Goal: Task Accomplishment & Management: Manage account settings

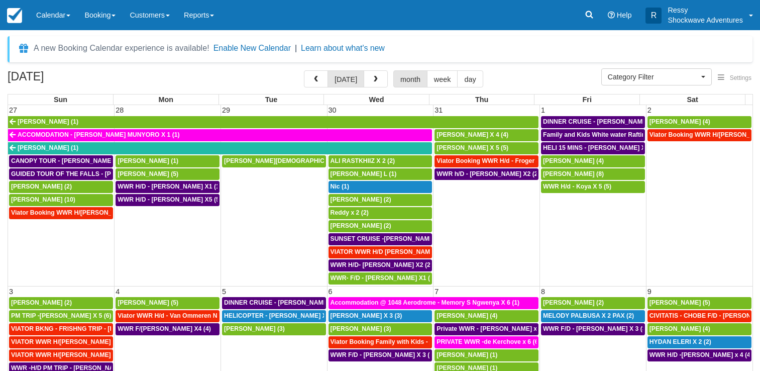
select select
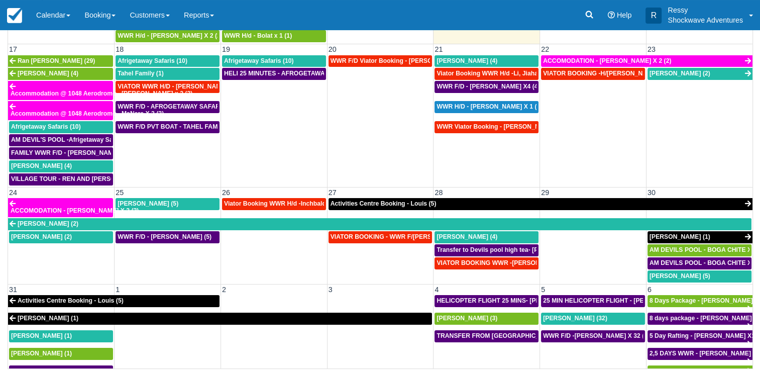
scroll to position [558, 0]
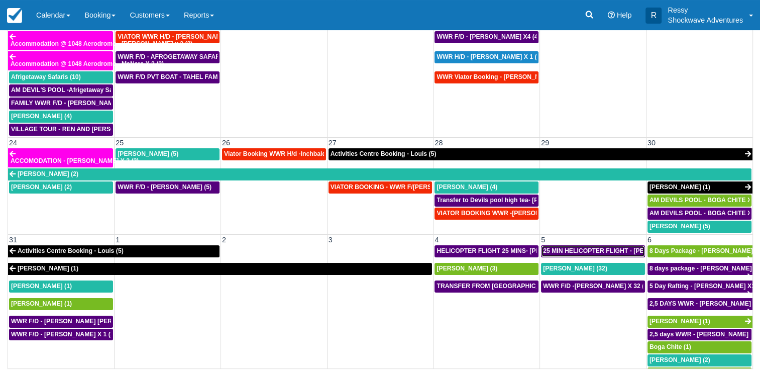
click at [560, 247] on span "25 MIN HELICOPTER FLIGHT - RUTH RUWE X 1 (1)" at bounding box center [624, 250] width 162 height 7
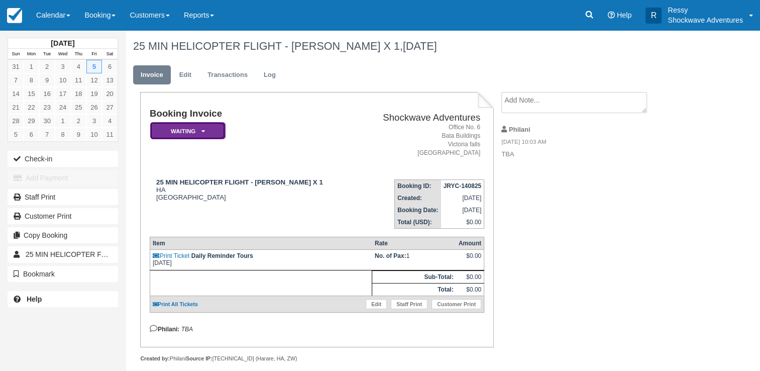
click at [208, 132] on em "Waiting" at bounding box center [187, 131] width 75 height 18
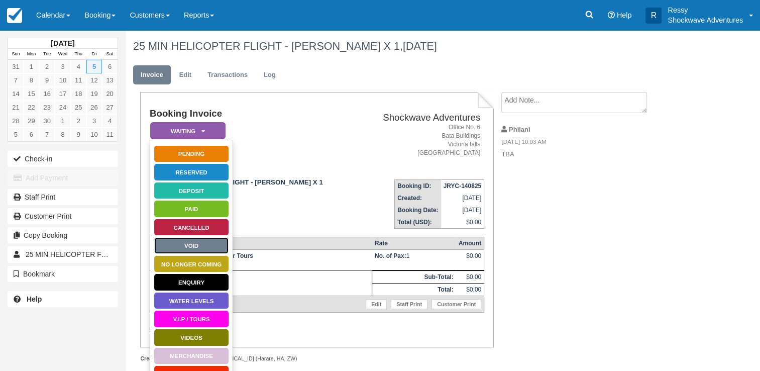
click at [203, 246] on link "Void" at bounding box center [191, 246] width 75 height 18
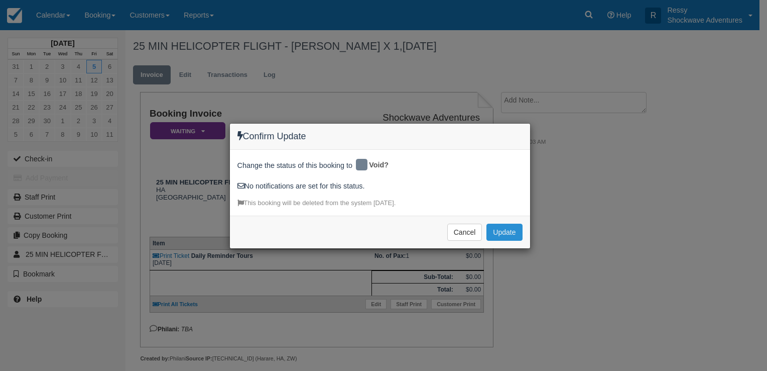
click at [503, 229] on button "Update" at bounding box center [505, 231] width 36 height 17
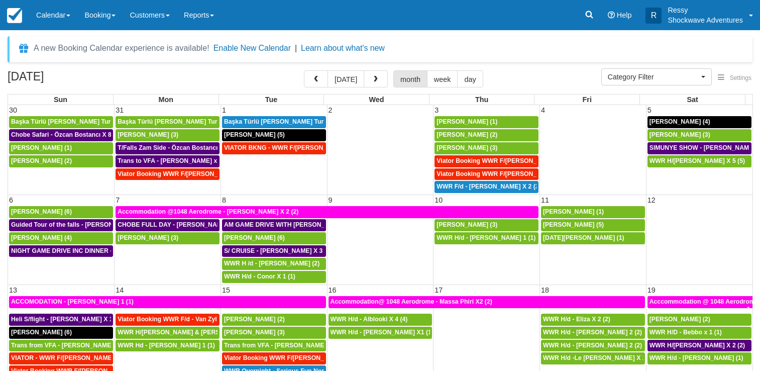
select select
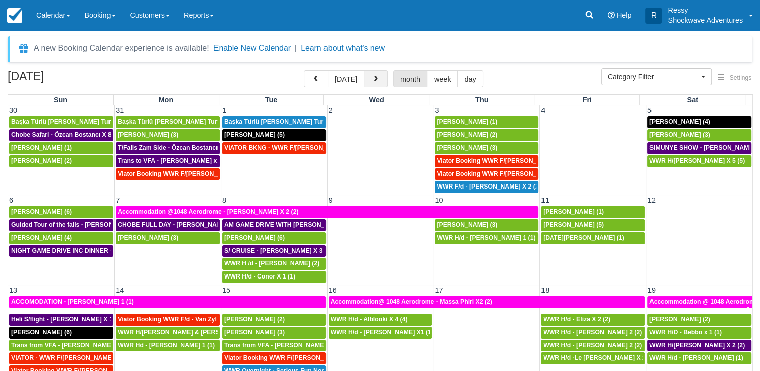
click at [373, 81] on span "button" at bounding box center [375, 79] width 7 height 7
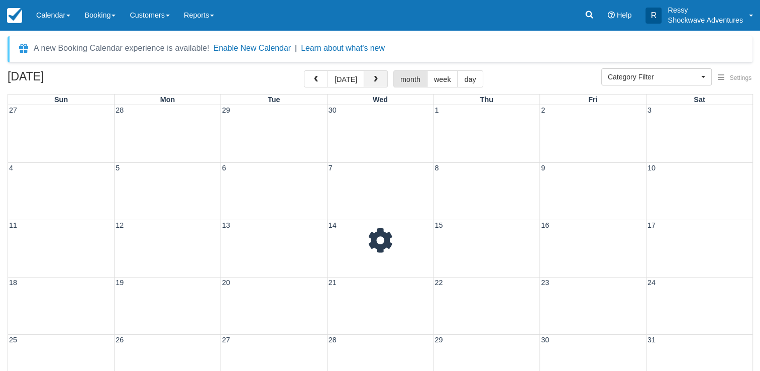
click at [373, 81] on span "button" at bounding box center [375, 79] width 7 height 7
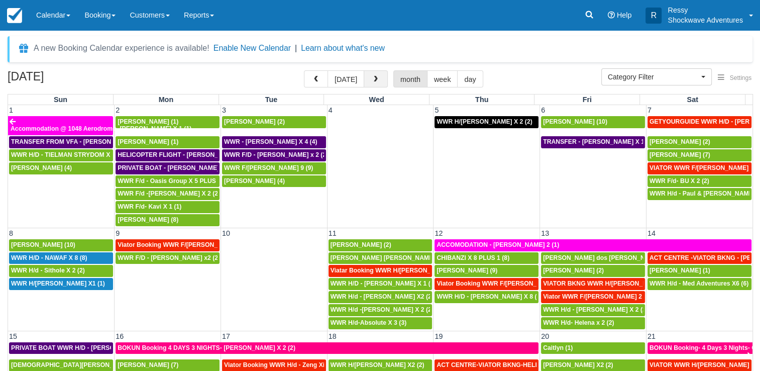
click at [375, 84] on button "button" at bounding box center [376, 78] width 24 height 17
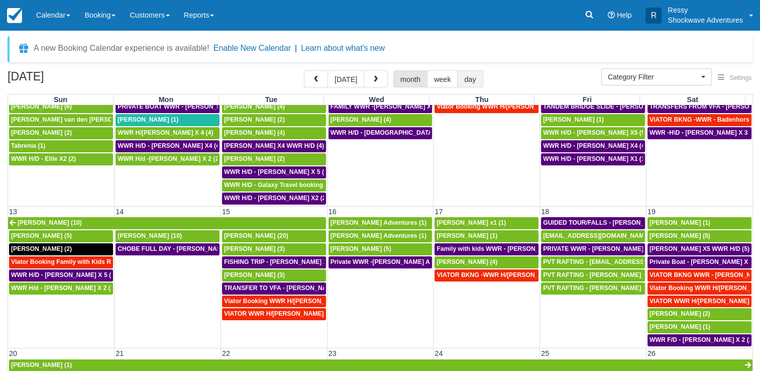
scroll to position [251, 0]
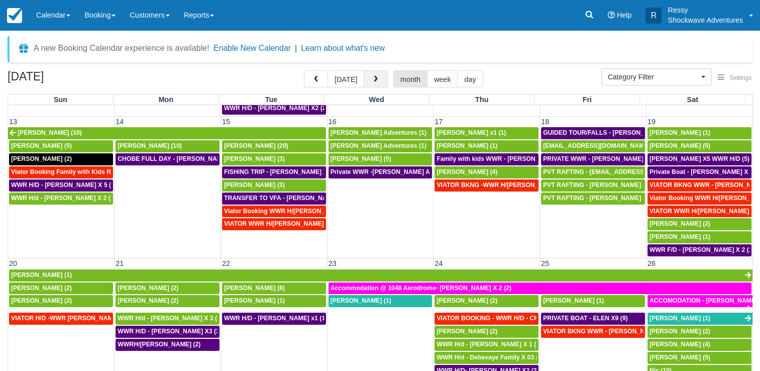
click at [382, 75] on button "button" at bounding box center [376, 78] width 24 height 17
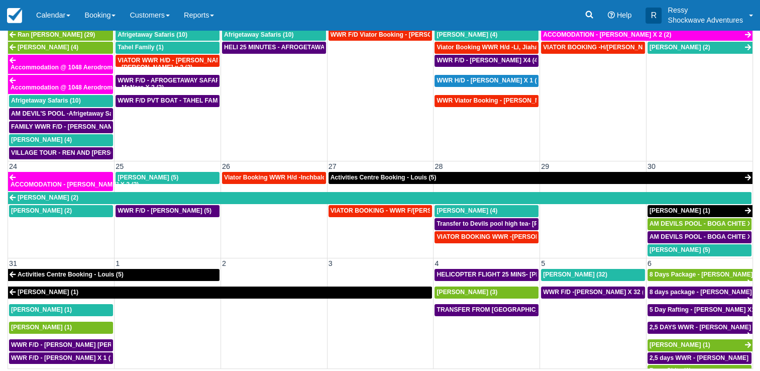
scroll to position [558, 0]
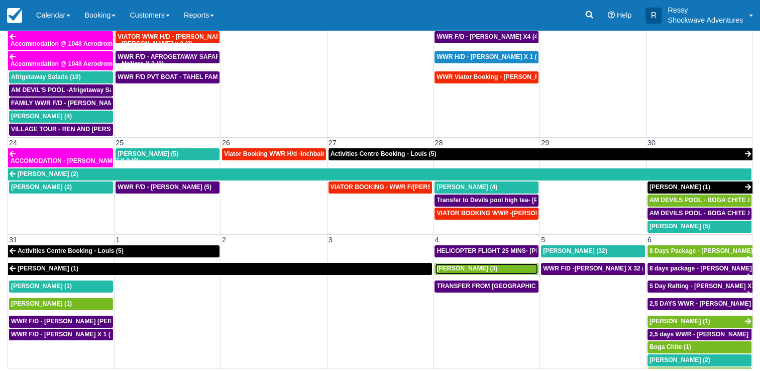
click at [468, 265] on span "[PERSON_NAME] (3)" at bounding box center [466, 268] width 61 height 7
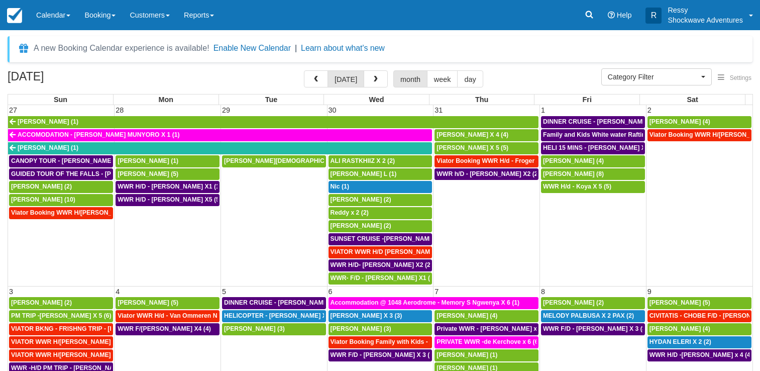
select select
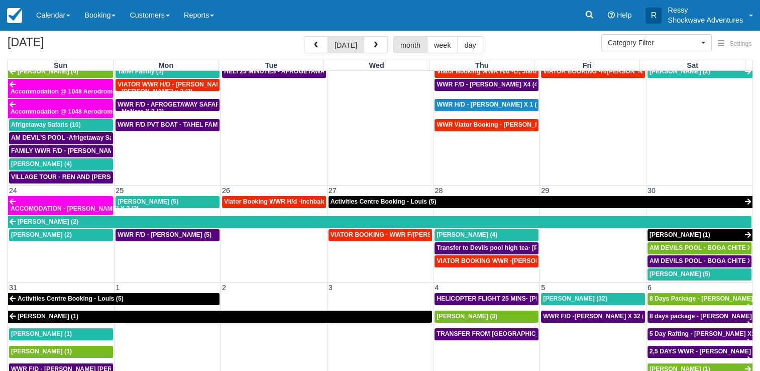
scroll to position [50, 0]
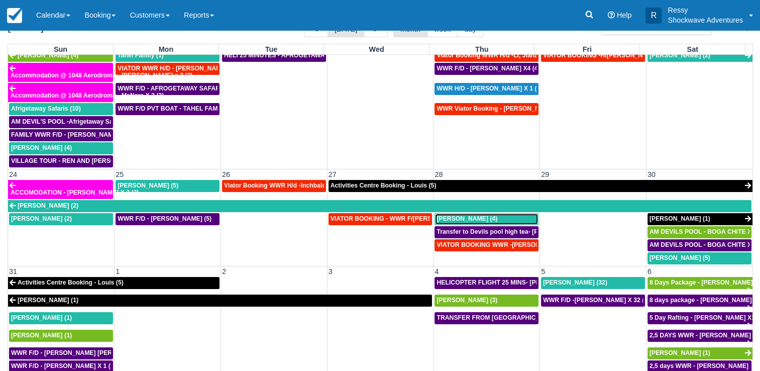
click at [504, 215] on div "[PERSON_NAME] (4)" at bounding box center [486, 219] width 100 height 8
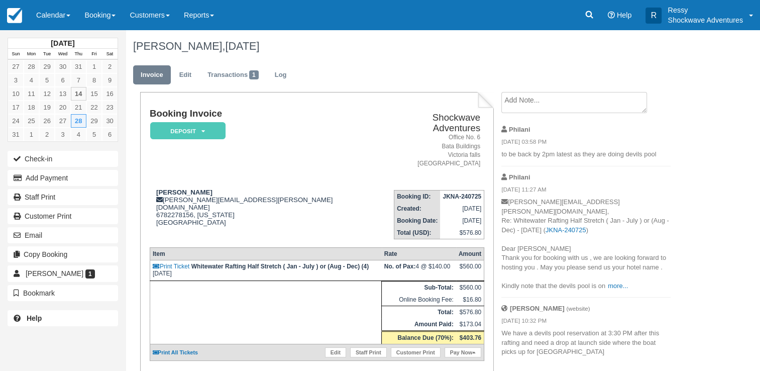
click at [633, 277] on p "baskar.masilamani@gmail.com, Re: Whitewater Rafting Half Stretch ( Jan - July )…" at bounding box center [585, 243] width 169 height 93
click at [626, 282] on link "more..." at bounding box center [618, 286] width 20 height 8
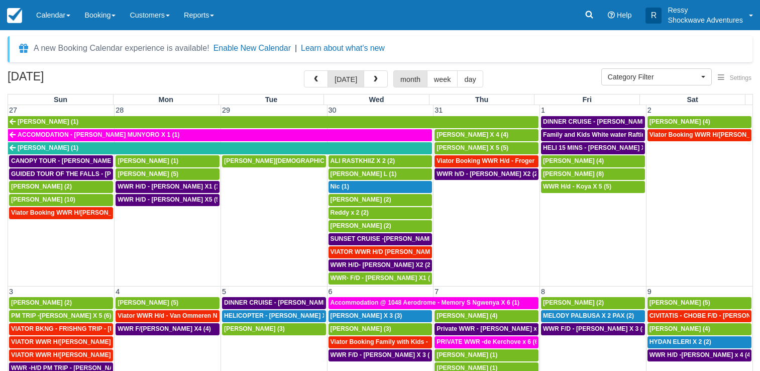
select select
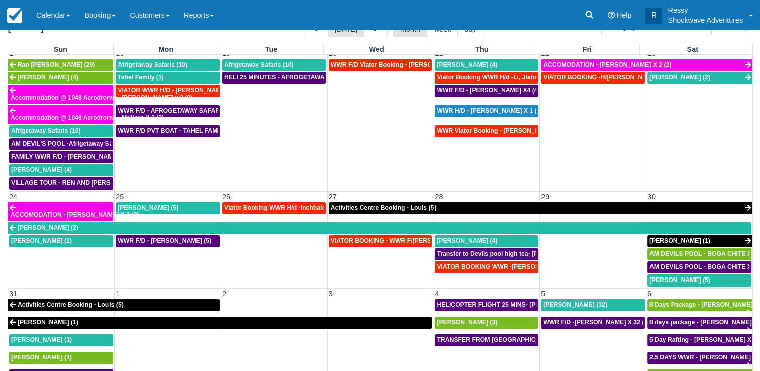
scroll to position [552, 0]
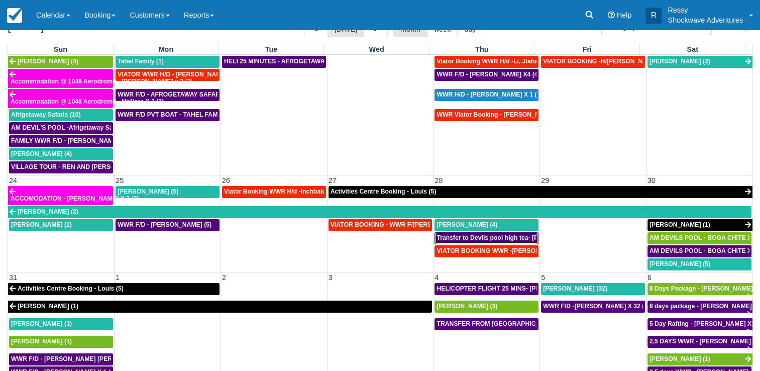
click at [474, 234] on span "Transfer to Devils pool high tea- Baskar Masilamani X4 (4)" at bounding box center [518, 237] width 165 height 7
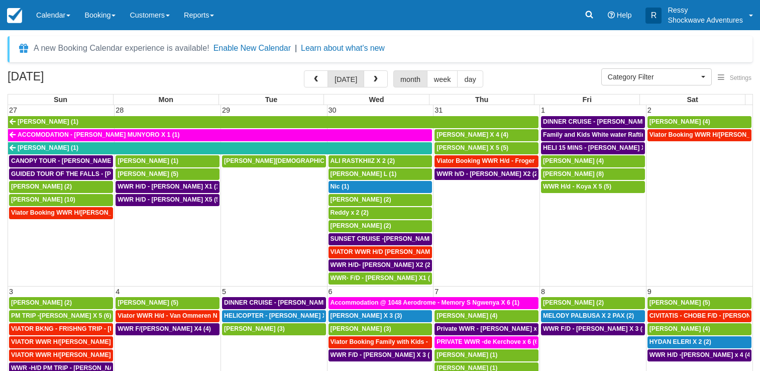
select select
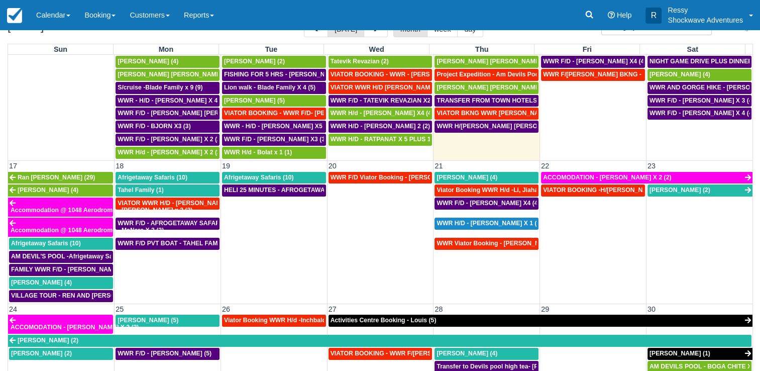
scroll to position [552, 0]
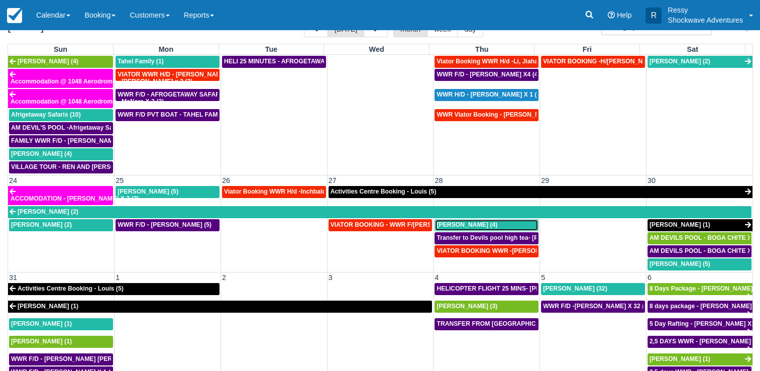
click at [475, 221] on span "[PERSON_NAME] (4)" at bounding box center [466, 224] width 61 height 7
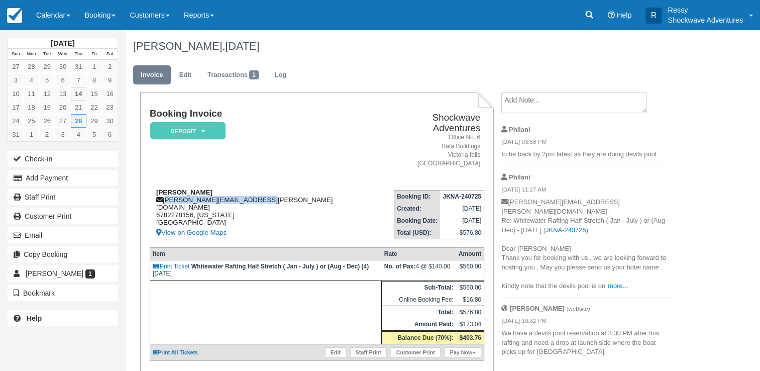
drag, startPoint x: 165, startPoint y: 189, endPoint x: 265, endPoint y: 188, distance: 99.9
click at [265, 188] on div "Baskar Masilamani baskar.masilamani@gmail.com 6782278156, Georgia United States…" at bounding box center [265, 213] width 231 height 50
click at [621, 282] on link "more..." at bounding box center [618, 286] width 20 height 8
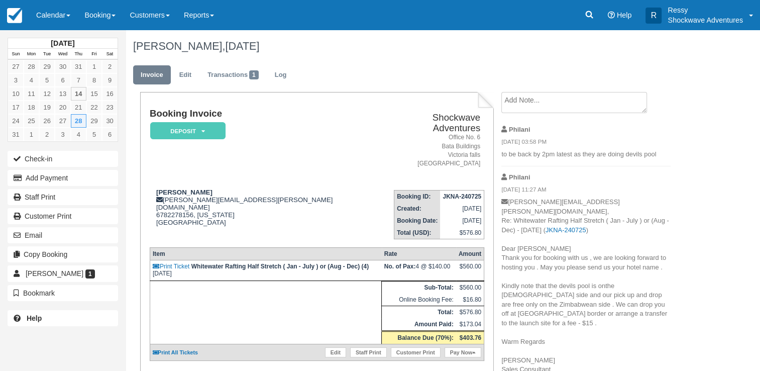
click at [270, 182] on td "Baskar Masilamani baskar.masilamani@gmail.com 6782278156, Georgia United States…" at bounding box center [265, 210] width 231 height 57
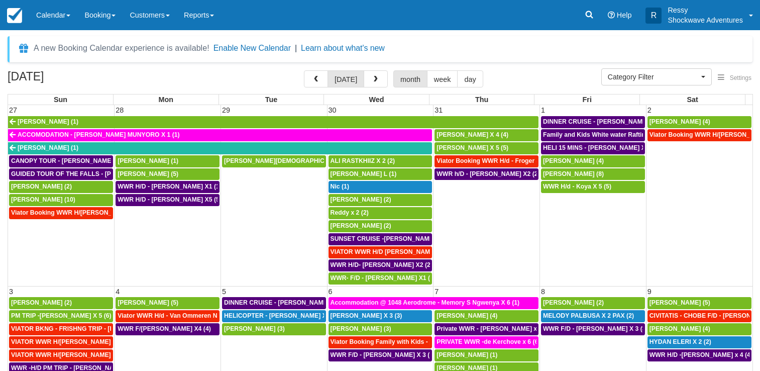
select select
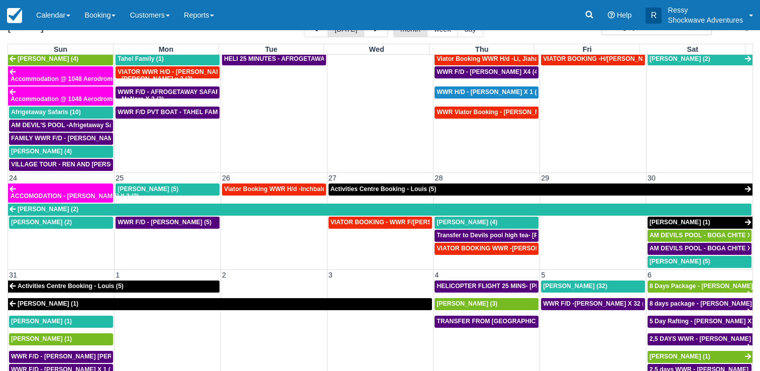
scroll to position [558, 0]
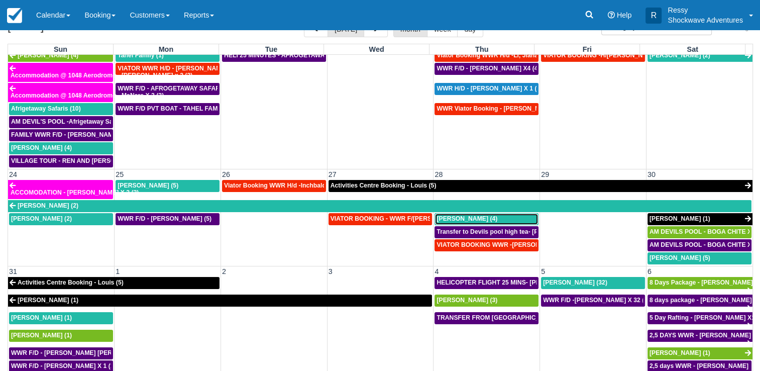
click at [496, 215] on div "Baskar Masilamani (4)" at bounding box center [486, 219] width 100 height 8
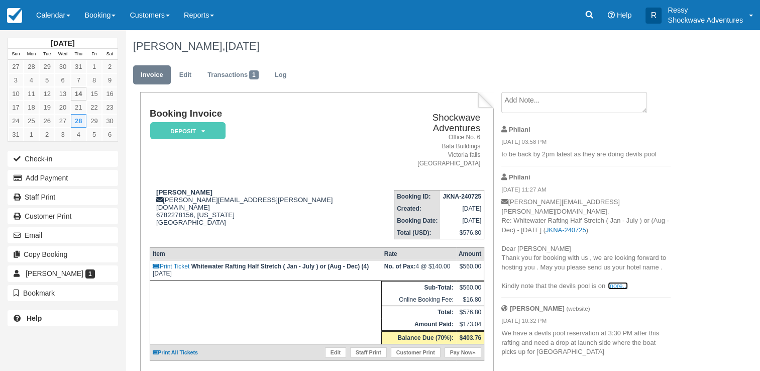
click at [613, 282] on link "more..." at bounding box center [618, 286] width 20 height 8
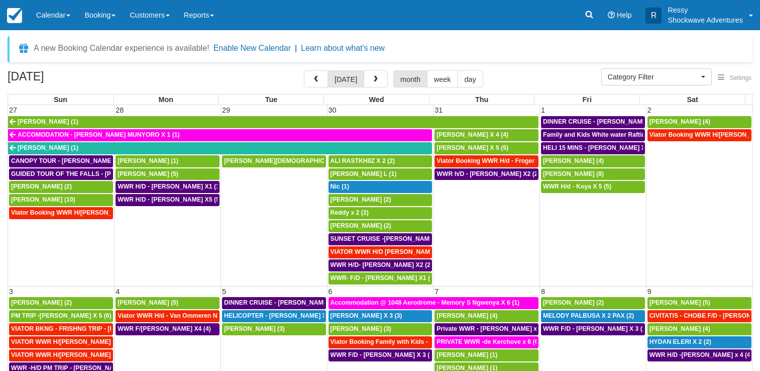
select select
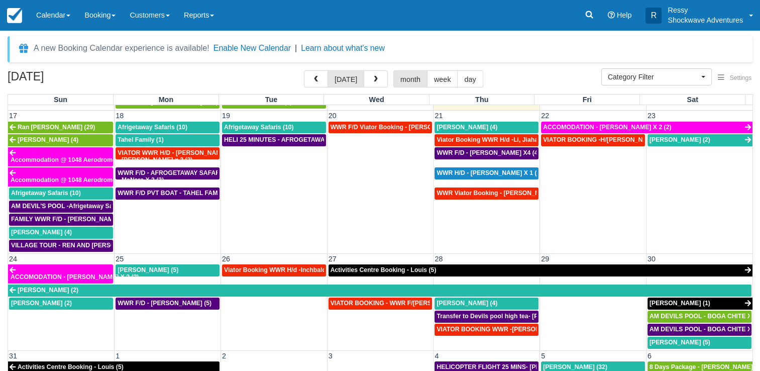
scroll to position [558, 0]
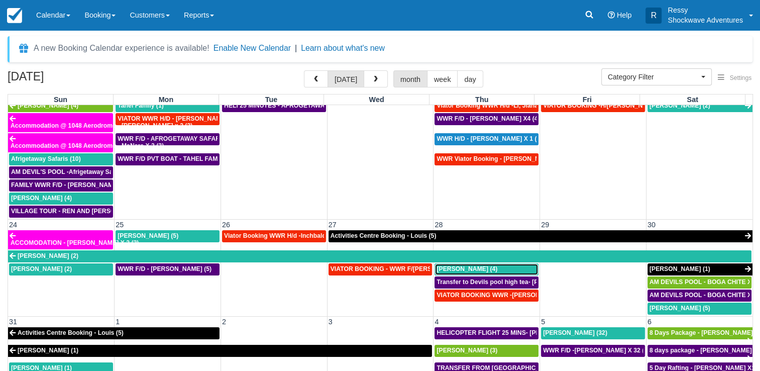
click at [481, 265] on span "Baskar Masilamani (4)" at bounding box center [466, 268] width 61 height 7
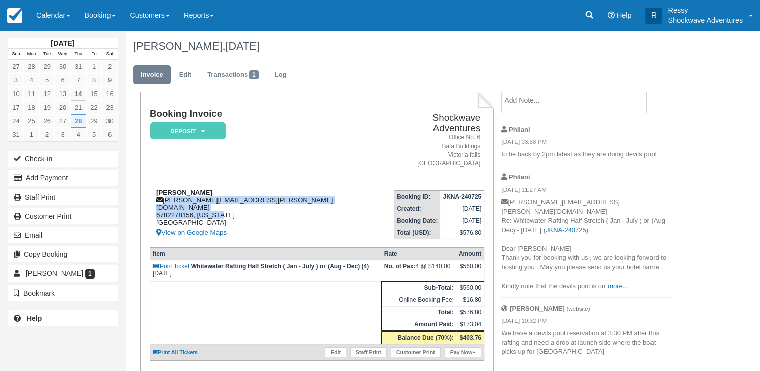
drag, startPoint x: 166, startPoint y: 191, endPoint x: 263, endPoint y: 199, distance: 97.8
click at [263, 199] on div "[PERSON_NAME] [PERSON_NAME][EMAIL_ADDRESS][PERSON_NAME][DOMAIN_NAME] 6782278156…" at bounding box center [265, 213] width 231 height 50
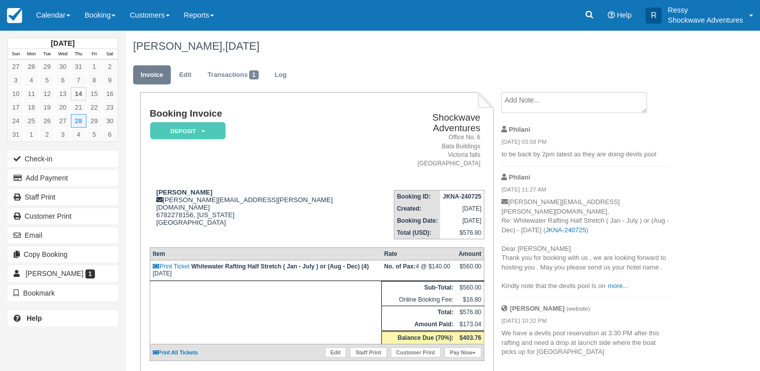
drag, startPoint x: 238, startPoint y: 223, endPoint x: 229, endPoint y: 154, distance: 69.9
click at [229, 154] on td "Booking Invoice Deposit   Pending Reserved Paid Waiting Cancelled NO LONGER COM…" at bounding box center [265, 144] width 231 height 73
drag, startPoint x: 167, startPoint y: 188, endPoint x: 201, endPoint y: 191, distance: 34.3
click at [200, 192] on div "Baskar Masilamani baskar.masilamani@gmail.com 6782278156, Georgia United States…" at bounding box center [265, 213] width 231 height 50
drag, startPoint x: 201, startPoint y: 191, endPoint x: 254, endPoint y: 201, distance: 53.6
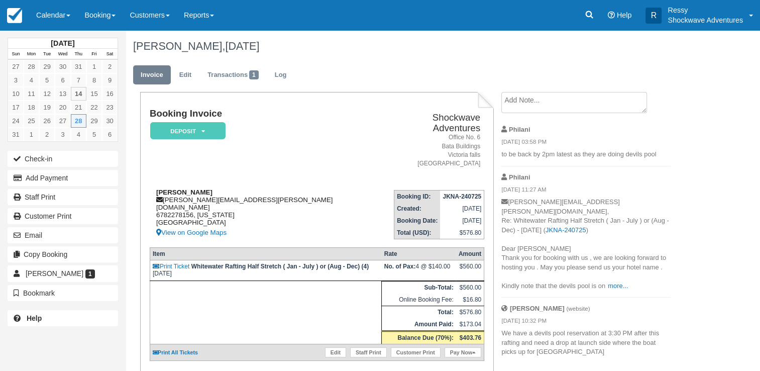
click at [255, 201] on div "Baskar Masilamani baskar.masilamani@gmail.com 6782278156, Georgia United States…" at bounding box center [265, 213] width 231 height 50
drag, startPoint x: 251, startPoint y: 198, endPoint x: 240, endPoint y: 188, distance: 14.9
click at [251, 197] on div "Baskar Masilamani baskar.masilamani@gmail.com 6782278156, Georgia United States…" at bounding box center [265, 213] width 231 height 50
drag, startPoint x: 165, startPoint y: 186, endPoint x: 201, endPoint y: 192, distance: 36.6
click at [201, 192] on div "Baskar Masilamani baskar.masilamani@gmail.com 6782278156, Georgia United States…" at bounding box center [265, 213] width 231 height 50
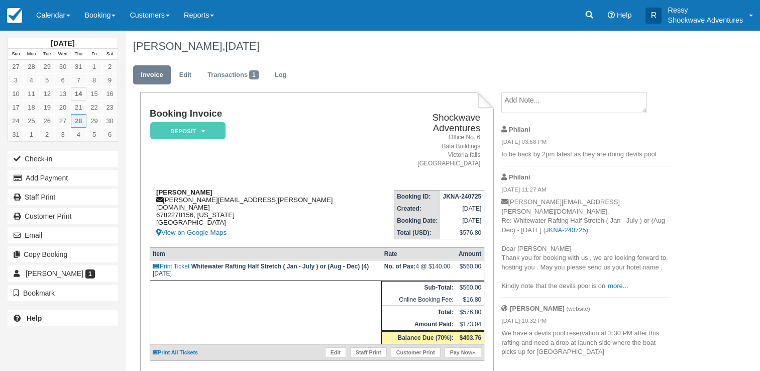
click at [165, 188] on div "Baskar Masilamani baskar.masilamani@gmail.com 6782278156, Georgia United States…" at bounding box center [265, 213] width 231 height 50
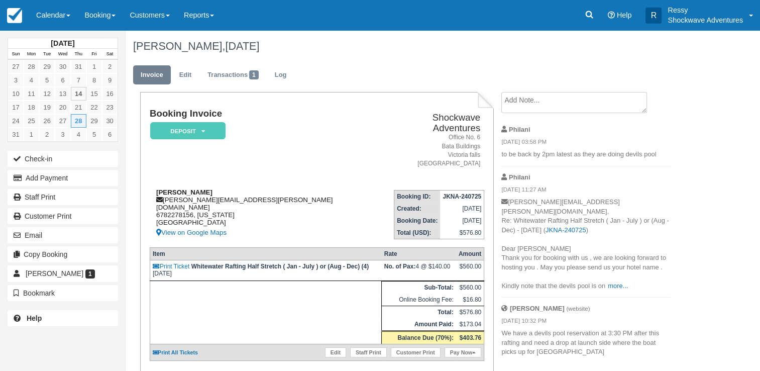
click at [187, 188] on div "Baskar Masilamani baskar.masilamani@gmail.com 6782278156, Georgia United States…" at bounding box center [265, 213] width 231 height 50
drag, startPoint x: 187, startPoint y: 186, endPoint x: 165, endPoint y: 190, distance: 23.0
click at [165, 190] on div "Baskar Masilamani baskar.masilamani@gmail.com 6782278156, Georgia United States…" at bounding box center [265, 213] width 231 height 50
drag, startPoint x: 280, startPoint y: 166, endPoint x: 268, endPoint y: 169, distance: 11.9
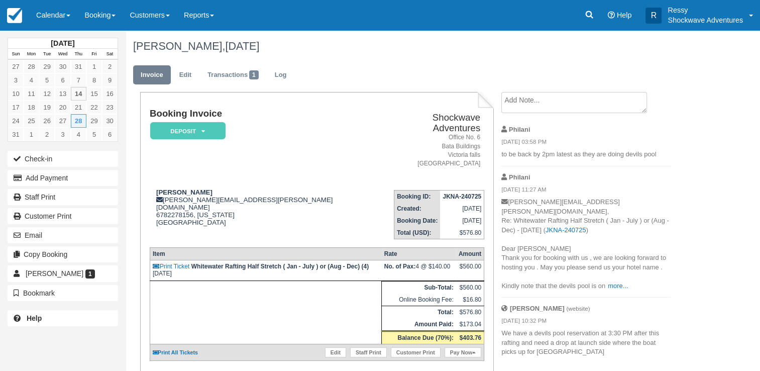
click at [279, 166] on td "Booking Invoice Deposit   Pending Reserved Paid Waiting Cancelled NO LONGER COM…" at bounding box center [265, 144] width 231 height 73
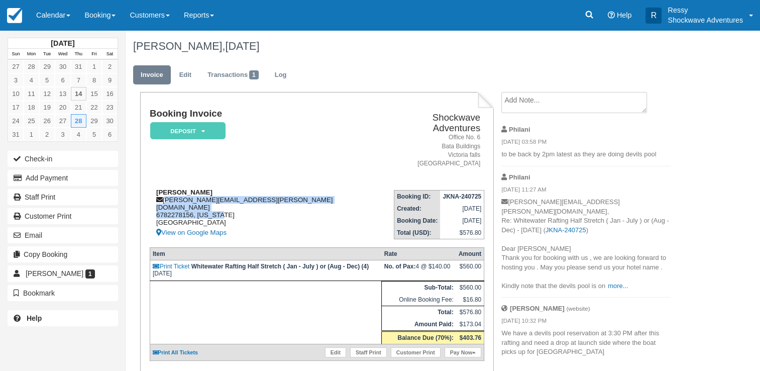
drag, startPoint x: 165, startPoint y: 192, endPoint x: 257, endPoint y: 198, distance: 92.6
click at [257, 198] on div "Baskar Masilamani baskar.masilamani@gmail.com 6782278156, Georgia United States…" at bounding box center [265, 213] width 231 height 50
copy div "baskar.masilamani@gmail.com 6782278156, Georgia"
click at [284, 188] on div "Baskar Masilamani baskar.masilamani@gmail.com 6782278156, Georgia United States…" at bounding box center [265, 213] width 231 height 50
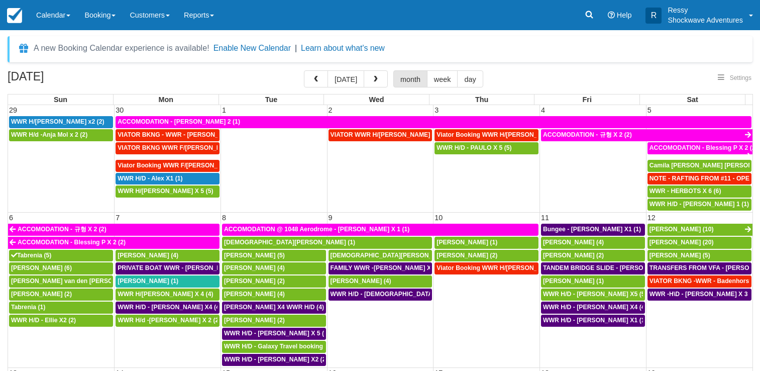
select select
click at [377, 79] on span "button" at bounding box center [375, 79] width 7 height 7
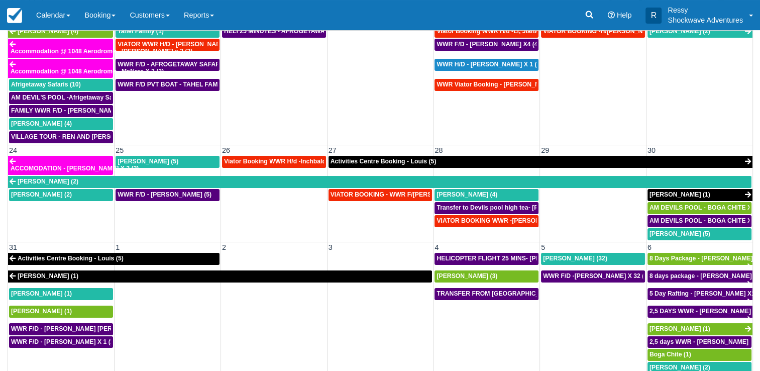
scroll to position [82, 0]
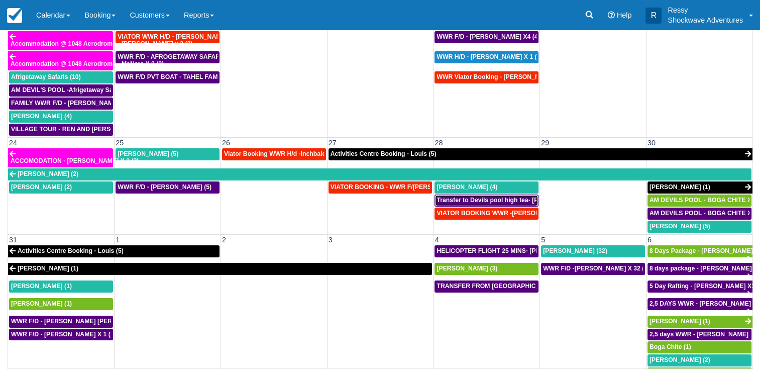
click at [450, 196] on span "Transfer to Devils pool high tea- Baskar Masilamani X4 (4)" at bounding box center [518, 199] width 165 height 7
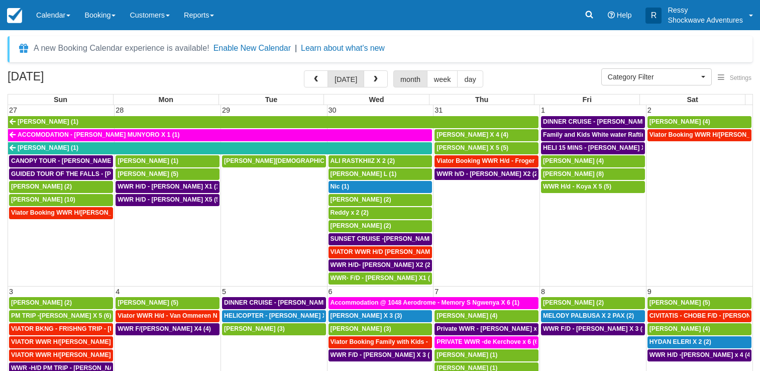
select select
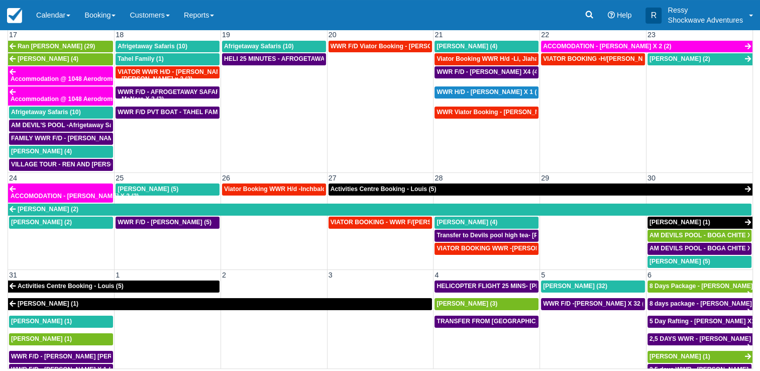
scroll to position [508, 0]
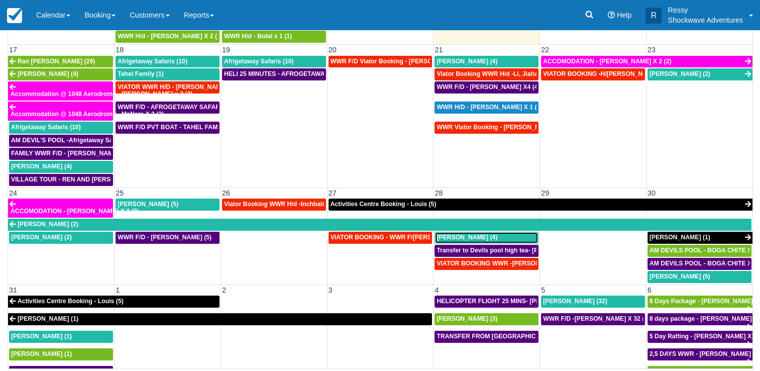
click at [436, 234] on span "[PERSON_NAME] (4)" at bounding box center [466, 237] width 61 height 7
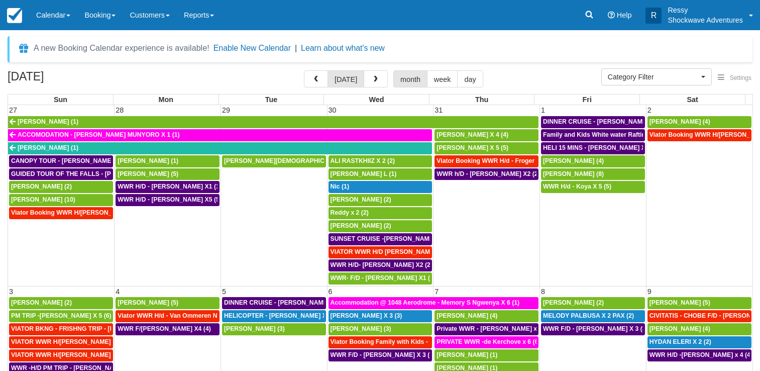
select select
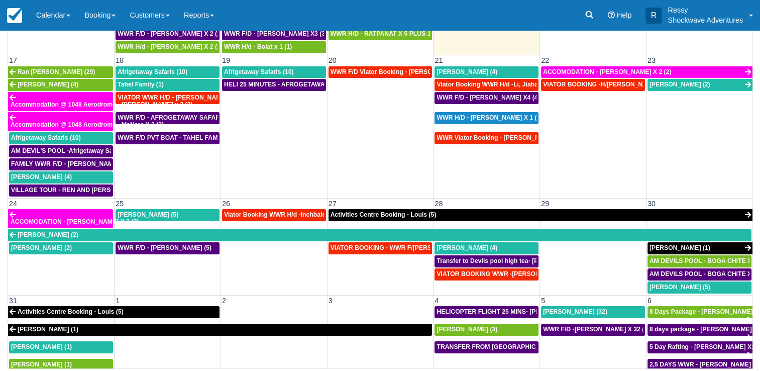
scroll to position [452, 0]
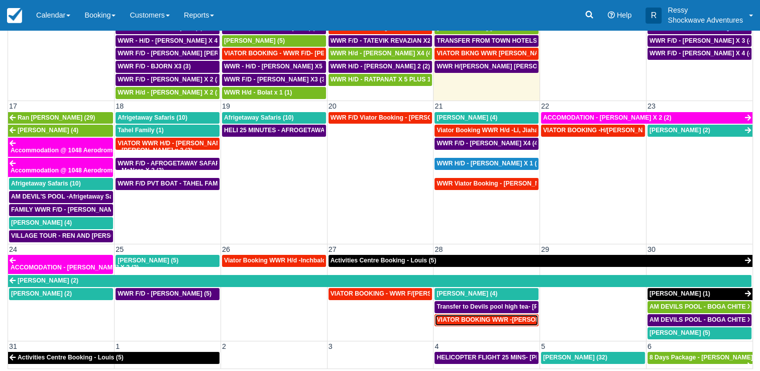
click at [453, 316] on span "VIATOR BOOKING WWR -Reid, Cleon X2 (2)" at bounding box center [508, 319] width 145 height 7
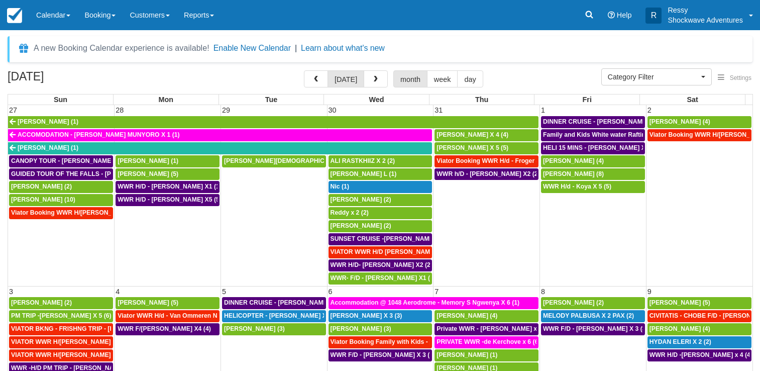
select select
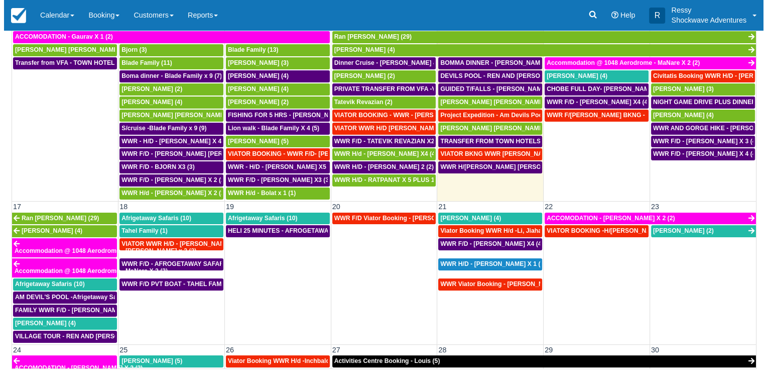
scroll to position [558, 0]
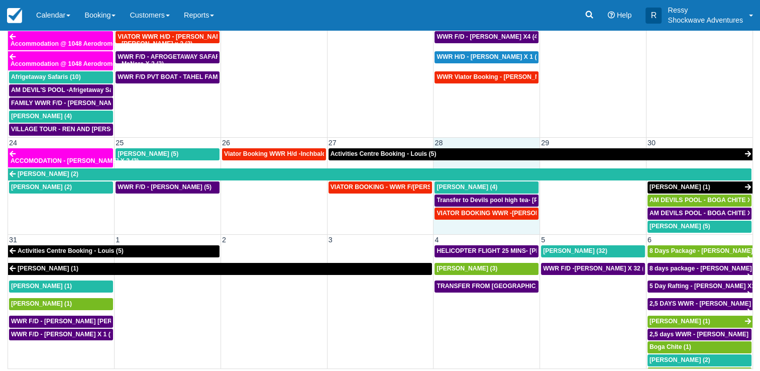
click at [456, 214] on td "VIATOR BOOKING WWR -[PERSON_NAME] X2 (2)" at bounding box center [486, 220] width 106 height 26
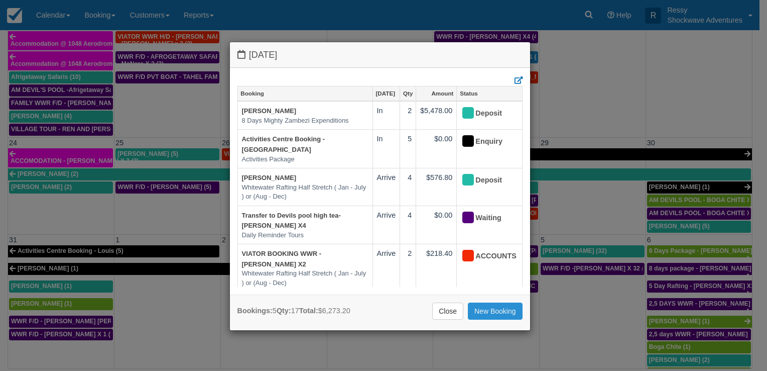
click at [499, 314] on link "New Booking" at bounding box center [495, 310] width 55 height 17
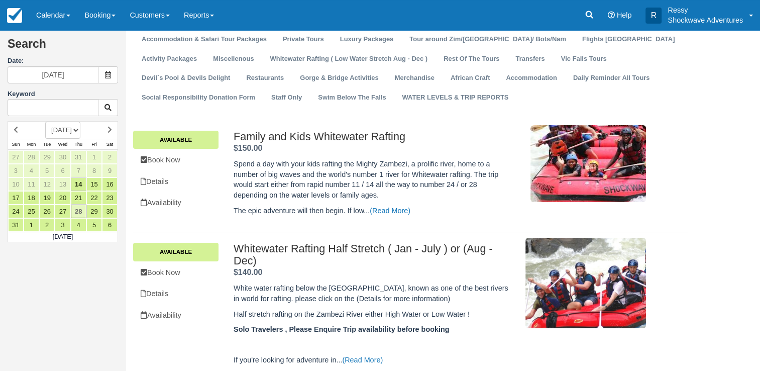
scroll to position [73, 0]
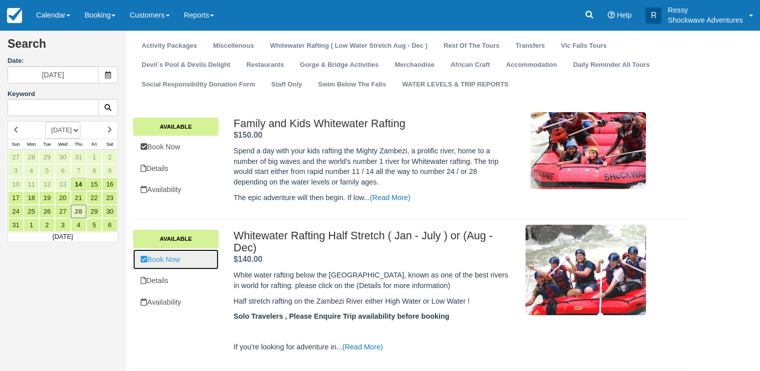
click at [176, 255] on link "Book Now" at bounding box center [175, 259] width 85 height 21
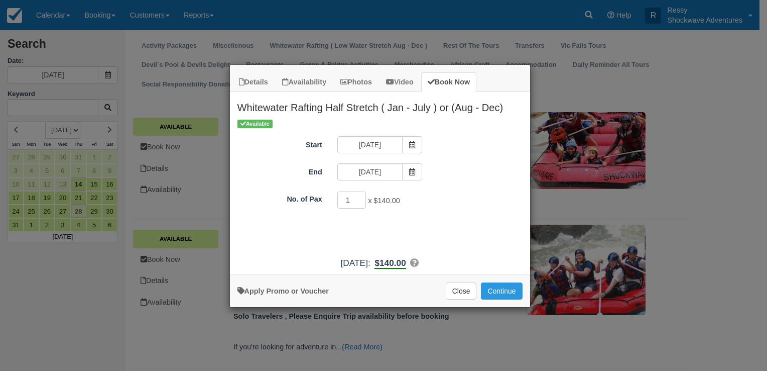
click at [727, 83] on div "Details Availability Photos Video Book Now Whitewater Rafting Half Stretch ( Ja…" at bounding box center [383, 185] width 767 height 371
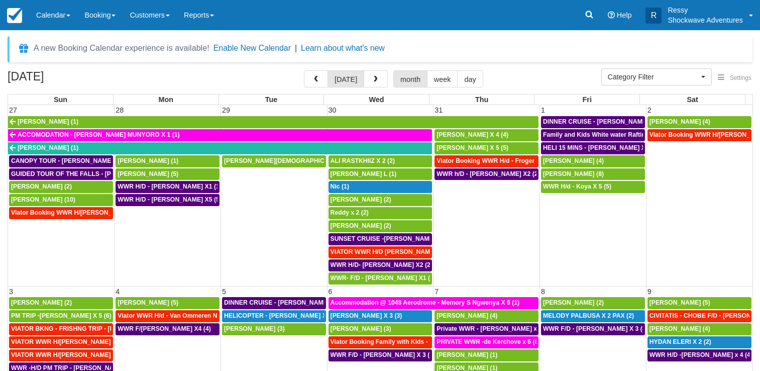
select select
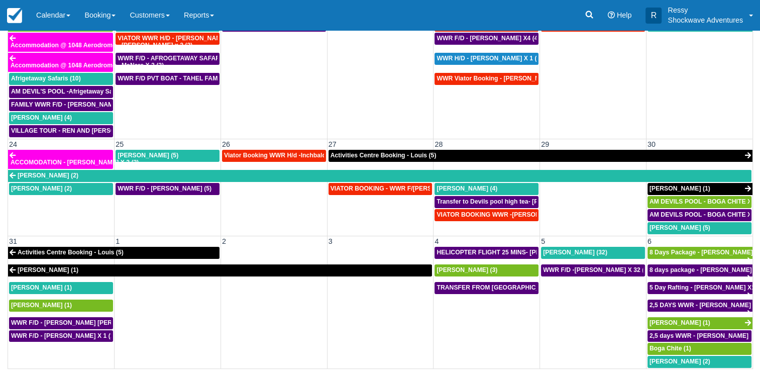
scroll to position [558, 0]
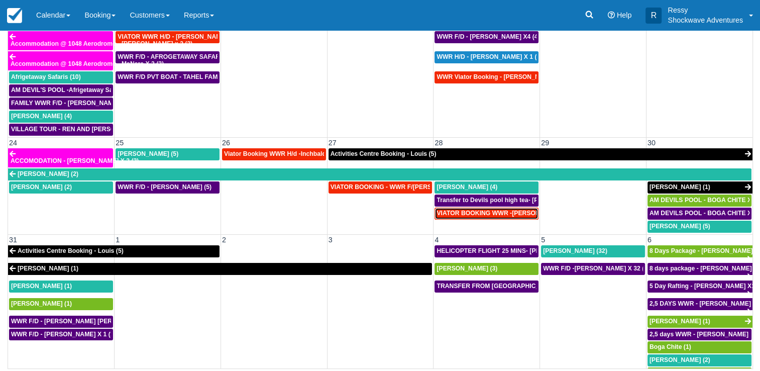
click at [476, 209] on span "VIATOR BOOKING WWR -[PERSON_NAME] X2 (2)" at bounding box center [508, 212] width 145 height 7
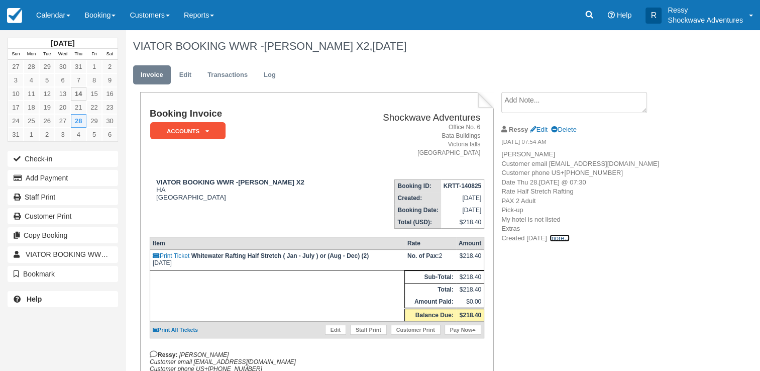
click at [570, 242] on link "more..." at bounding box center [559, 238] width 20 height 8
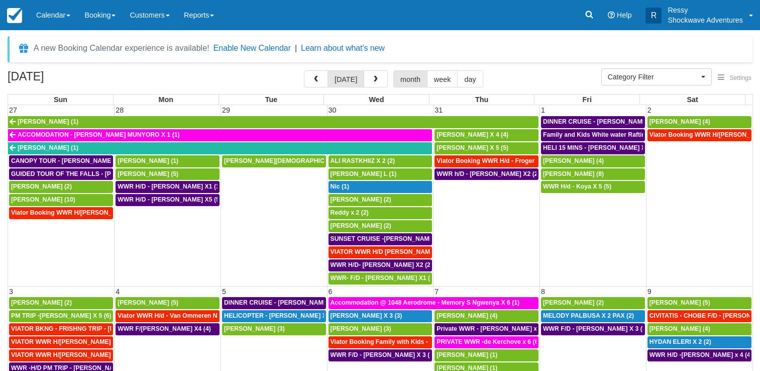
select select
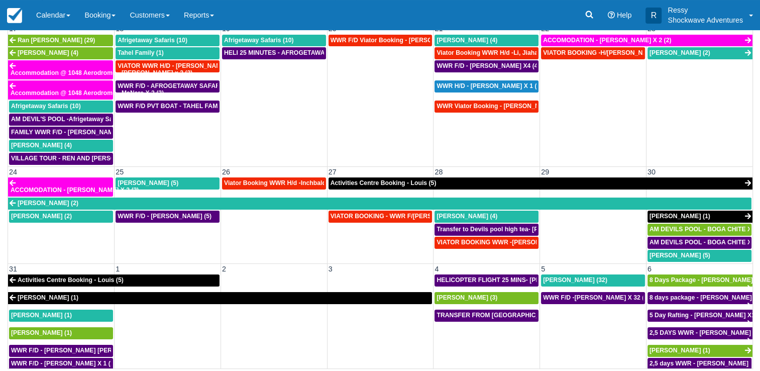
scroll to position [558, 0]
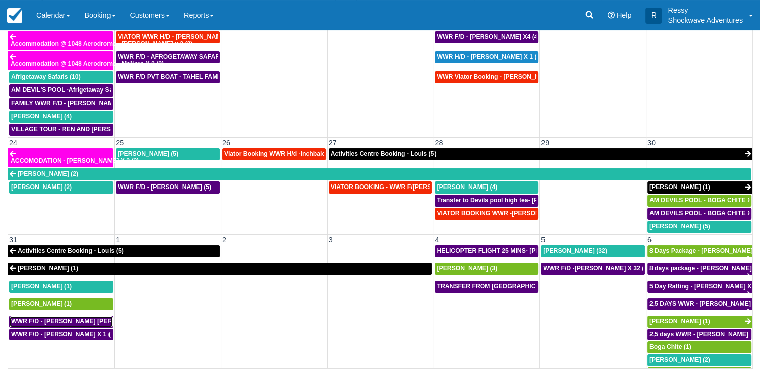
click at [70, 317] on span "WWR F/D - MARY BETH OHKKA X1 (1)" at bounding box center [101, 320] width 180 height 7
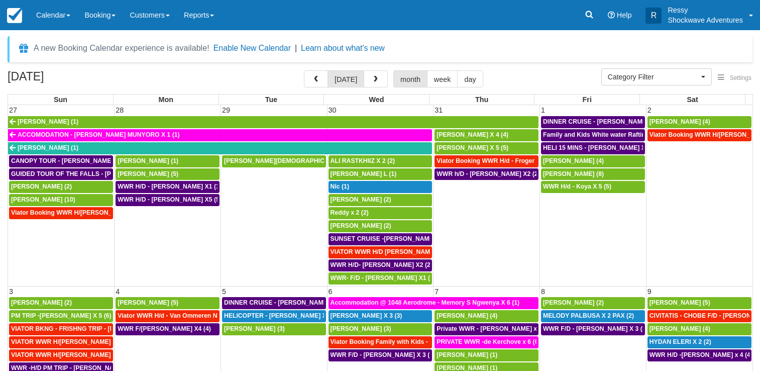
select select
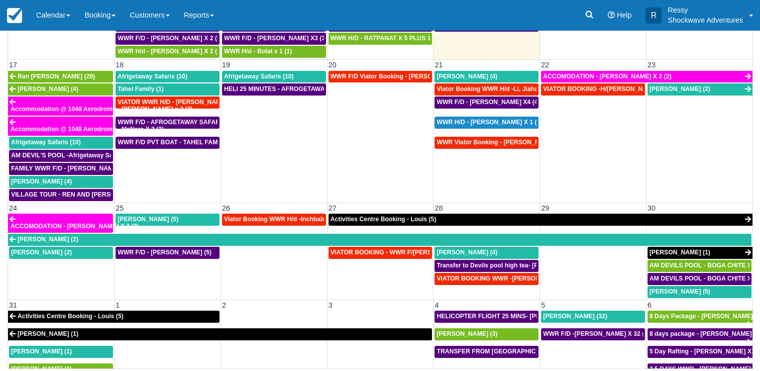
scroll to position [558, 0]
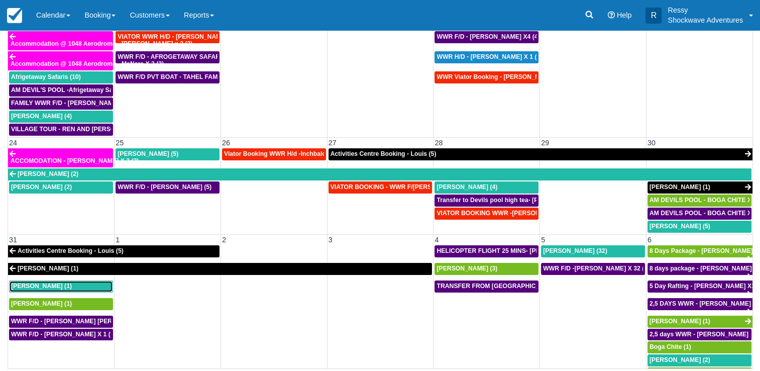
click at [54, 282] on div "Mary Beth Onkka (1)" at bounding box center [61, 286] width 100 height 8
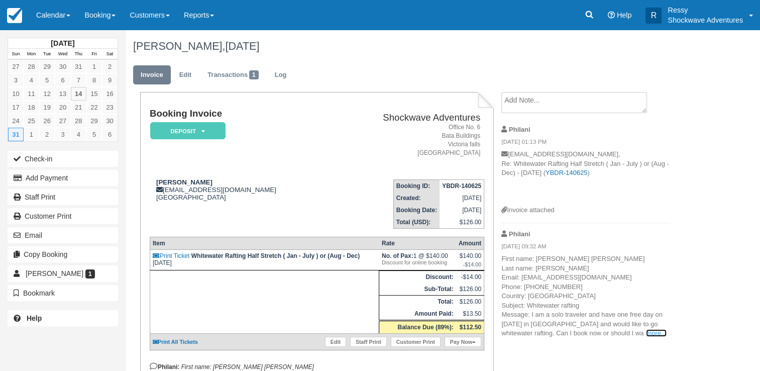
click at [653, 336] on link "more..." at bounding box center [656, 333] width 20 height 8
drag, startPoint x: 167, startPoint y: 189, endPoint x: 261, endPoint y: 188, distance: 93.4
click at [261, 188] on div "[PERSON_NAME] [EMAIL_ADDRESS][DOMAIN_NAME] [GEOGRAPHIC_DATA]" at bounding box center [241, 189] width 182 height 23
copy div "[EMAIL_ADDRESS][DOMAIN_NAME]"
drag, startPoint x: 337, startPoint y: 194, endPoint x: 301, endPoint y: 178, distance: 39.4
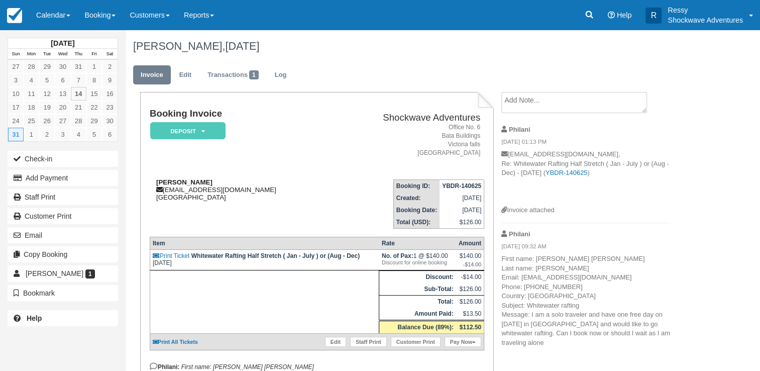
click at [332, 188] on td "Booking ID: YBDR-140625 Created: June 14, 2025 Booking Date: August 31, 2025 To…" at bounding box center [408, 199] width 152 height 57
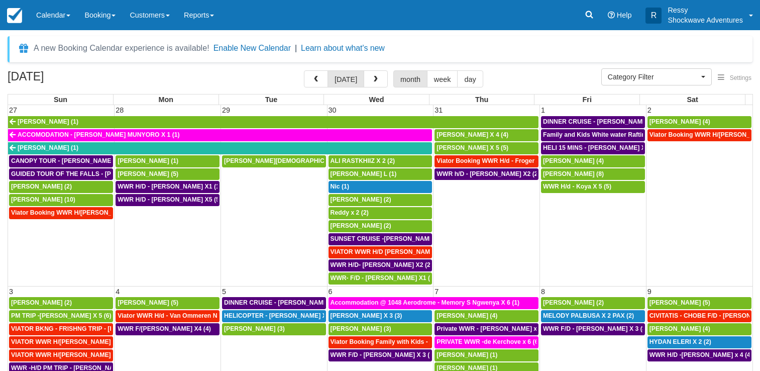
select select
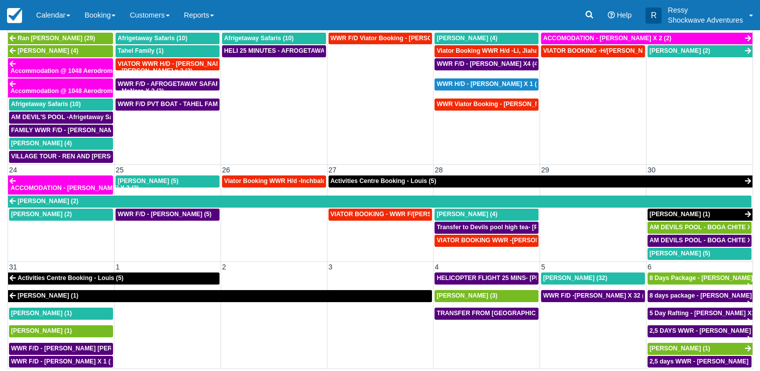
scroll to position [558, 0]
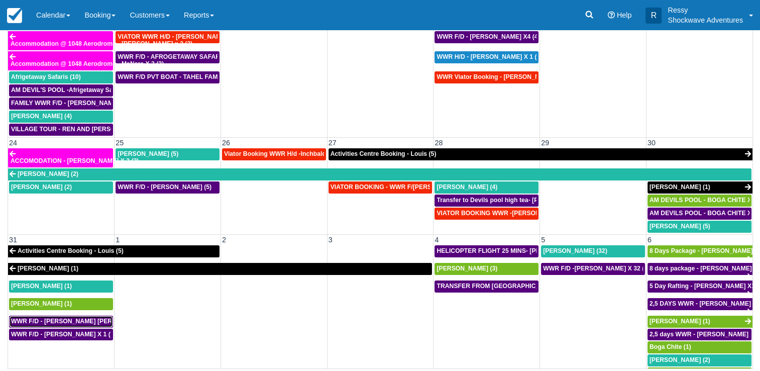
click at [81, 317] on span "WWR F/D - MARY BETH OHKKA X1 (1)" at bounding box center [101, 320] width 180 height 7
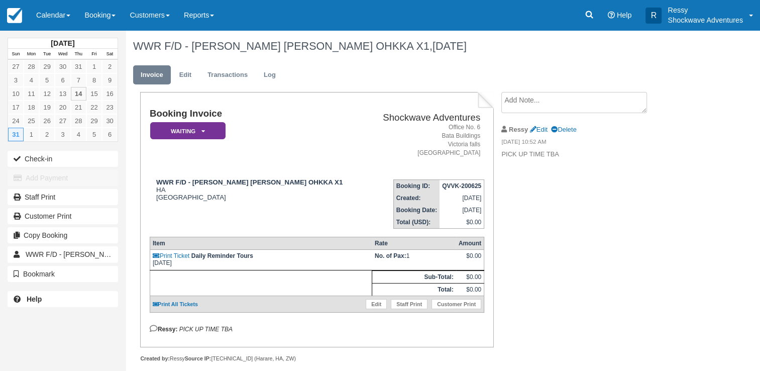
click at [573, 154] on p "PICK UP TIME TBA" at bounding box center [585, 155] width 169 height 10
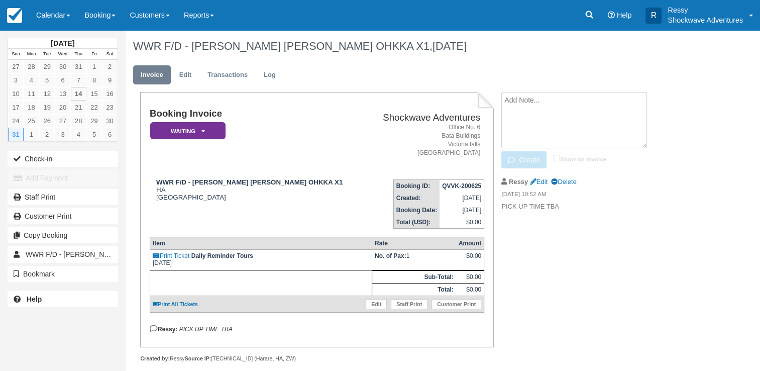
drag, startPoint x: 539, startPoint y: 93, endPoint x: 530, endPoint y: 107, distance: 16.9
click at [535, 95] on textarea at bounding box center [574, 120] width 146 height 56
type textarea "Clients staying at [GEOGRAPHIC_DATA]"
click at [511, 157] on icon "button" at bounding box center [513, 159] width 11 height 7
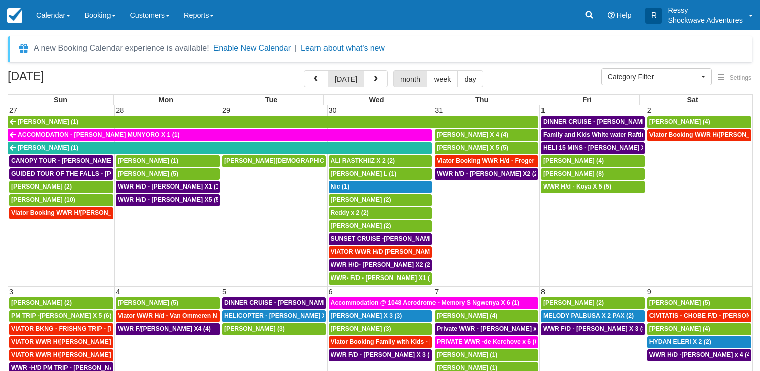
select select
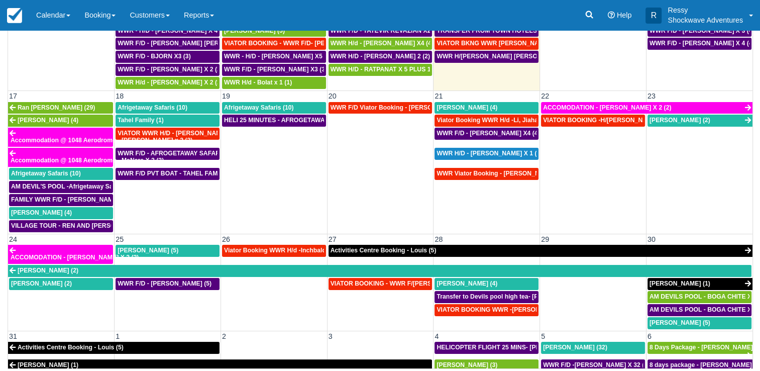
scroll to position [552, 0]
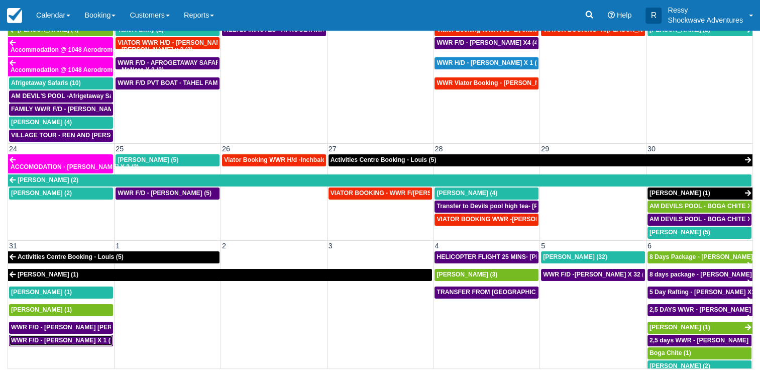
click at [61, 336] on span "WWR F/D - [PERSON_NAME] X 1 (1)" at bounding box center [63, 339] width 105 height 7
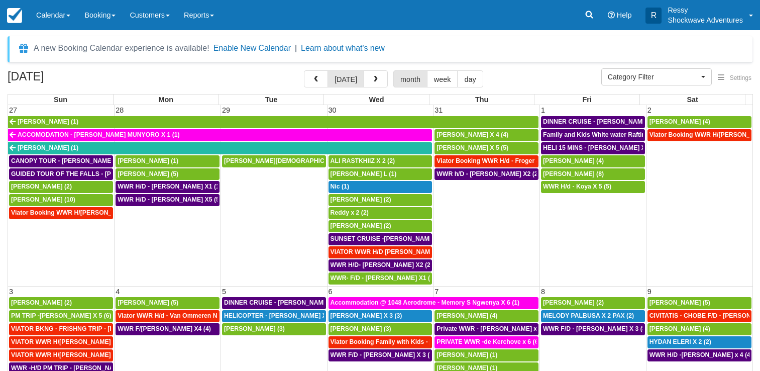
select select
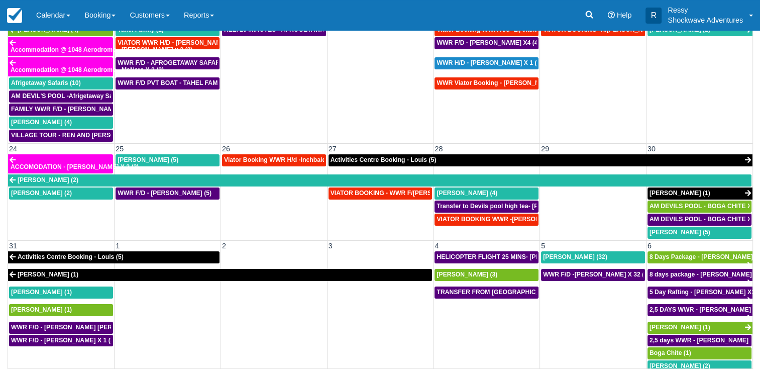
scroll to position [558, 0]
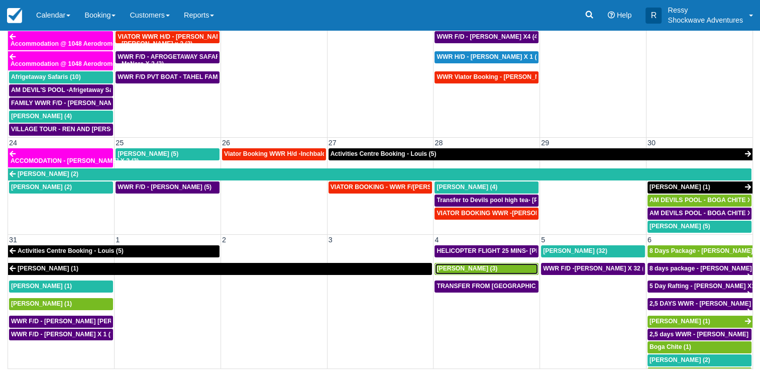
click at [490, 265] on div "[PERSON_NAME] (3)" at bounding box center [486, 269] width 100 height 8
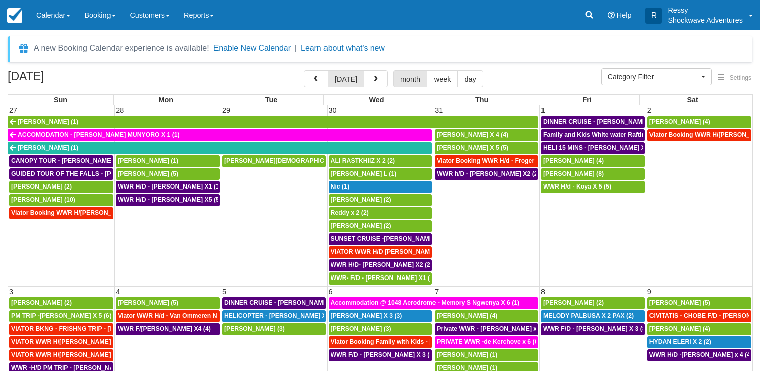
select select
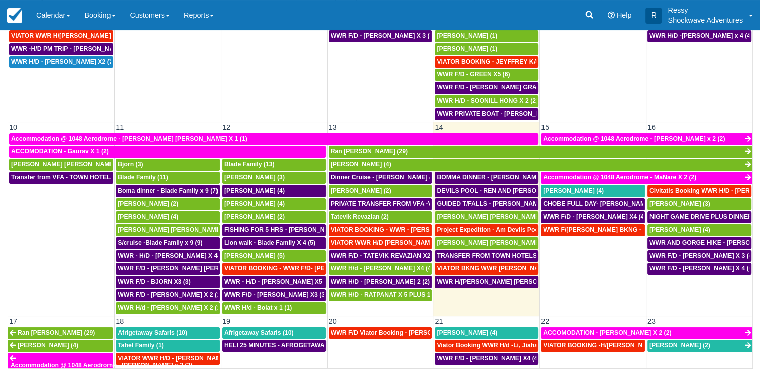
scroll to position [301, 0]
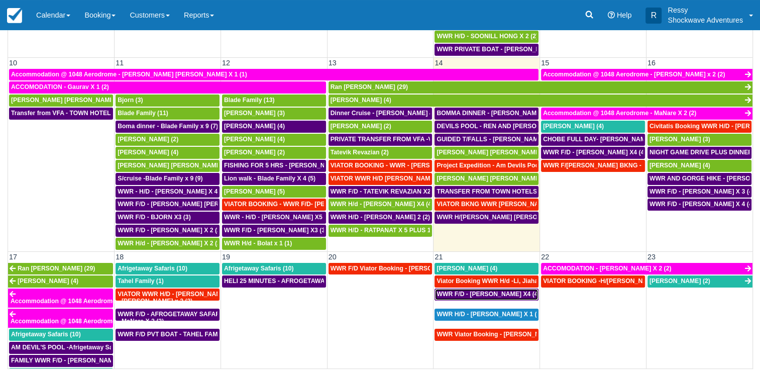
click at [489, 290] on span "WWR F/D - [PERSON_NAME] X4 (4)" at bounding box center [487, 293] width 103 height 7
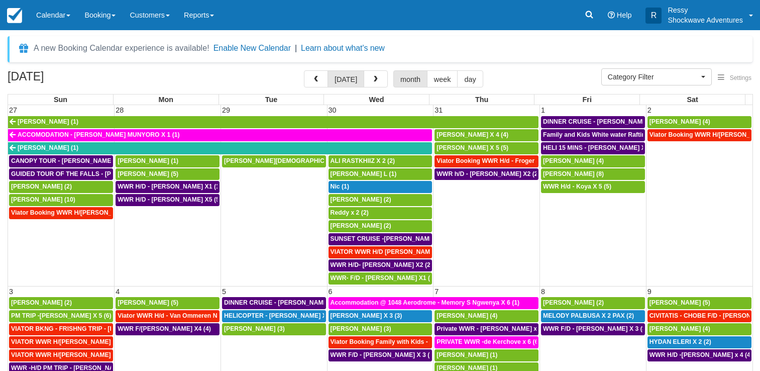
select select
drag, startPoint x: 642, startPoint y: 33, endPoint x: 657, endPoint y: 53, distance: 25.1
